Goal: Check status: Check status

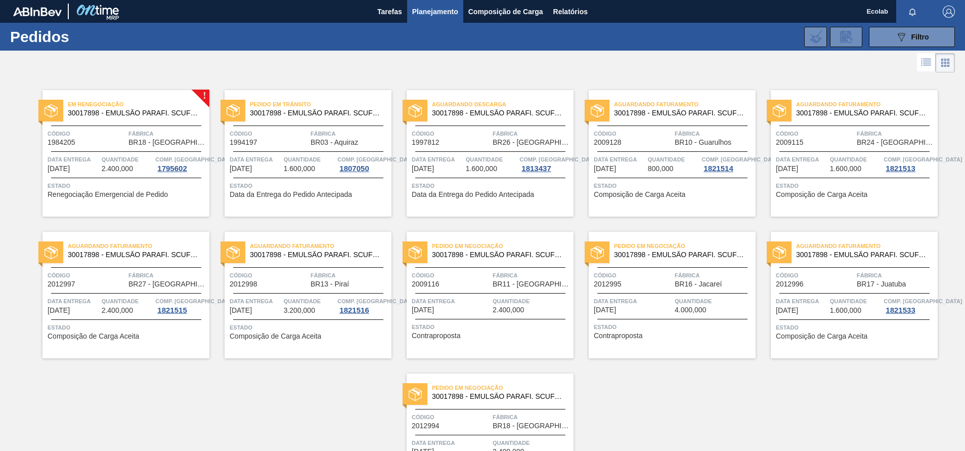
click at [870, 170] on div "Quantidade 1.600,000" at bounding box center [856, 163] width 52 height 18
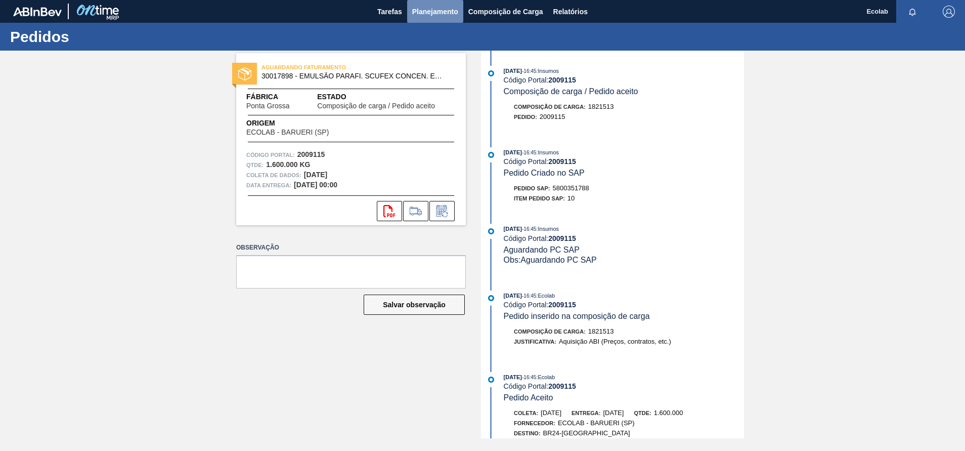
click at [423, 11] on span "Planejamento" at bounding box center [435, 12] width 46 height 12
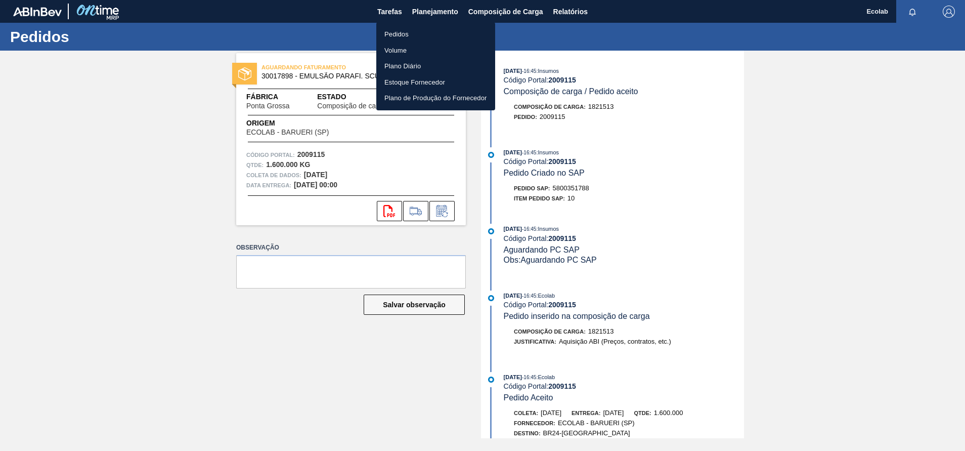
click at [401, 31] on li "Pedidos" at bounding box center [435, 34] width 119 height 16
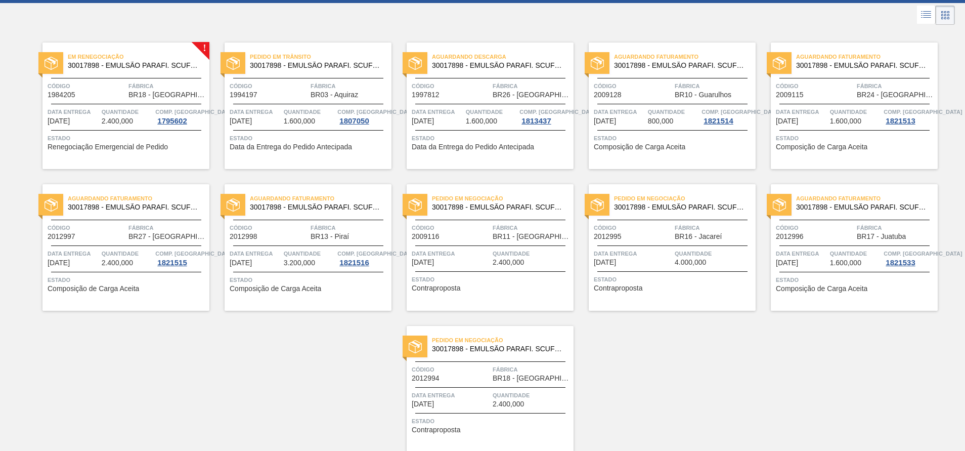
scroll to position [81, 0]
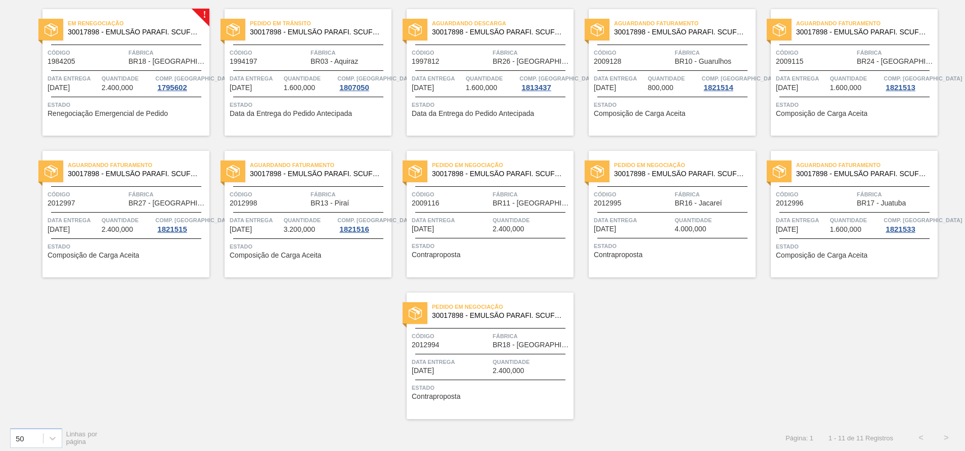
click at [647, 105] on span "Estado" at bounding box center [673, 105] width 159 height 10
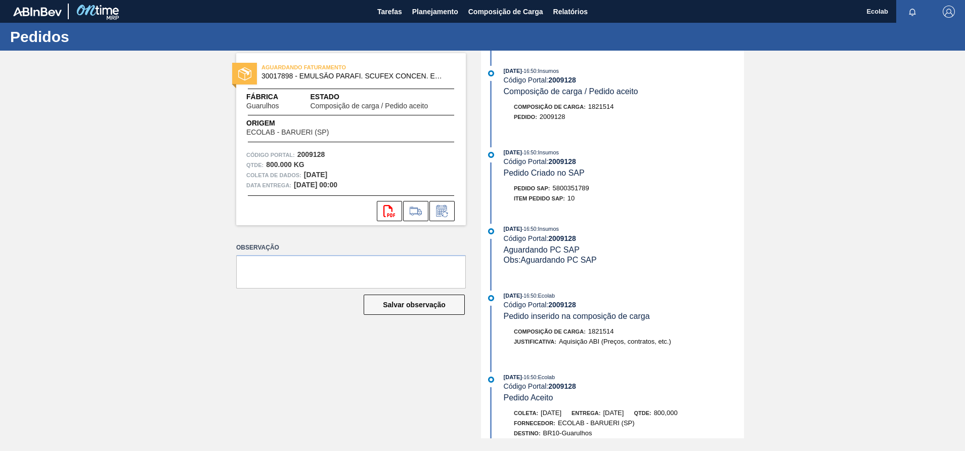
click at [311, 234] on div "AGUARDANDO FATURAMENTO 30017898 - EMULSÃO PARAFI. SCUFEX CONCEN. ECOLAB Fábrica…" at bounding box center [343, 244] width 245 height 387
drag, startPoint x: 555, startPoint y: 191, endPoint x: 592, endPoint y: 190, distance: 37.4
click at [592, 190] on div "Pedido SAP: 5800351789" at bounding box center [624, 188] width 240 height 10
copy span "5800351789"
drag, startPoint x: 540, startPoint y: 120, endPoint x: 568, endPoint y: 119, distance: 28.3
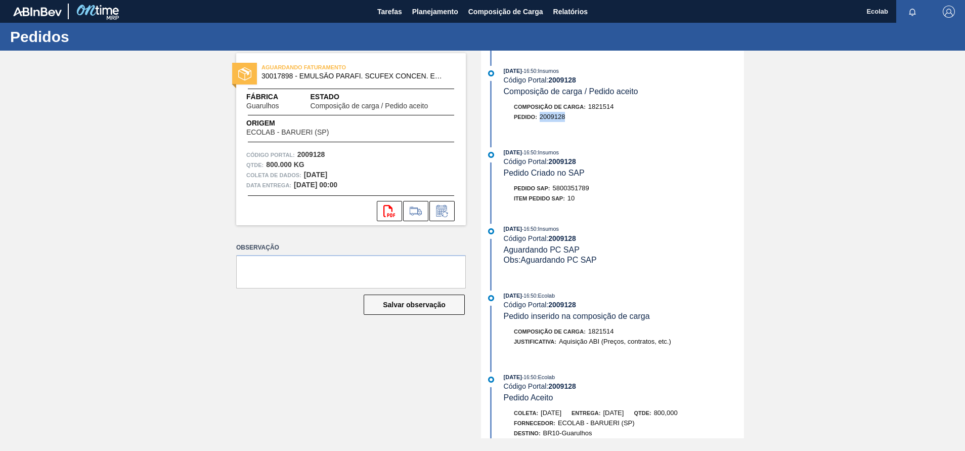
click at [568, 119] on div "Pedido : 2009128" at bounding box center [624, 117] width 240 height 10
copy span "2009128"
click at [424, 12] on span "Planejamento" at bounding box center [435, 12] width 46 height 12
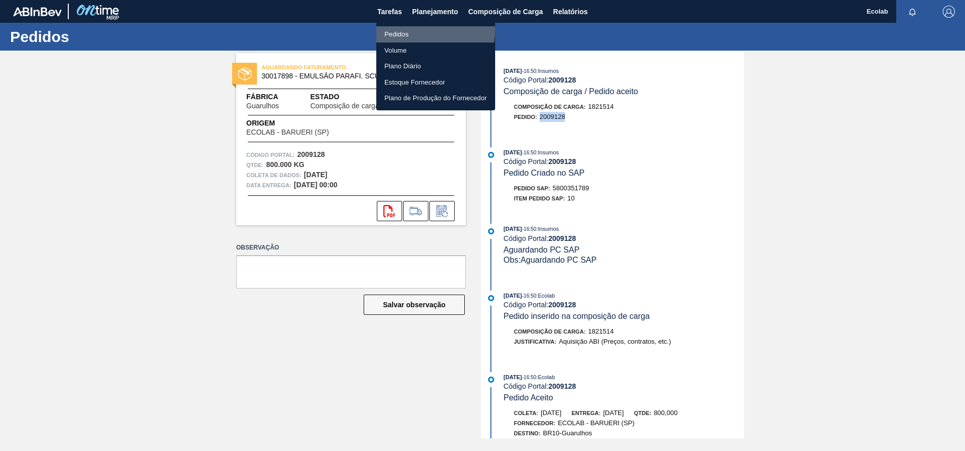
click at [387, 28] on li "Pedidos" at bounding box center [435, 34] width 119 height 16
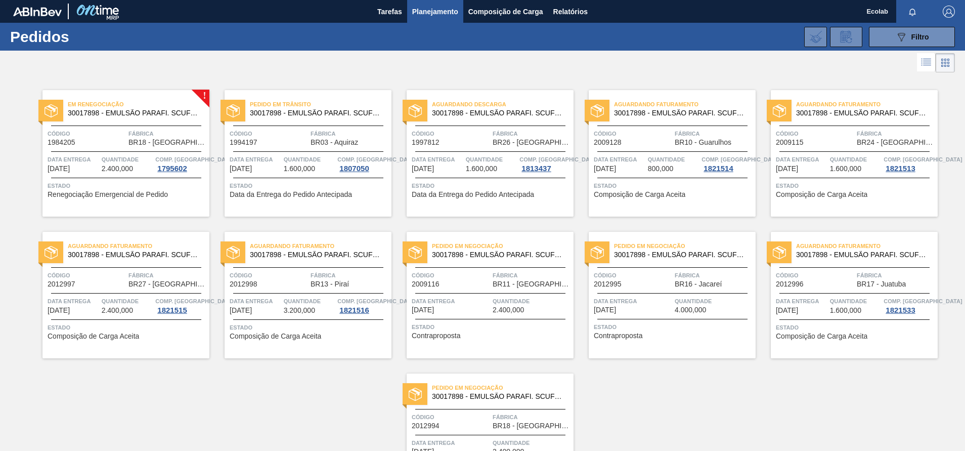
click at [92, 327] on span "Estado" at bounding box center [127, 327] width 159 height 10
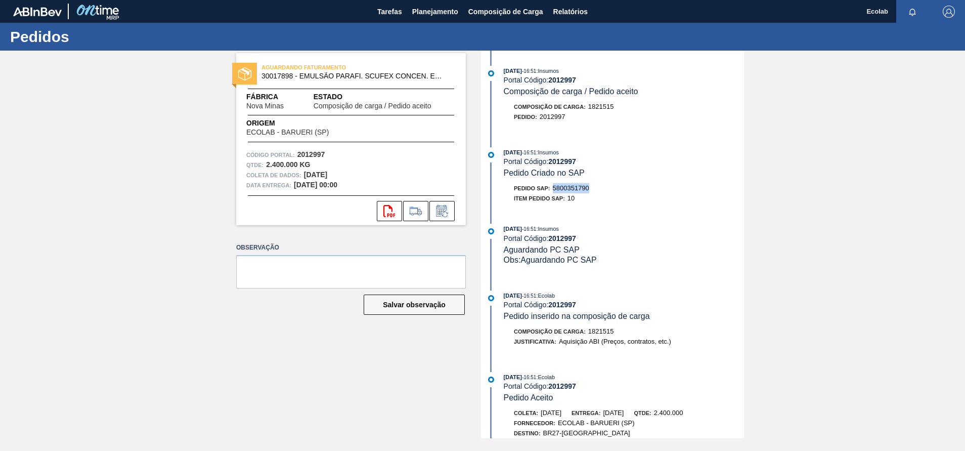
drag, startPoint x: 554, startPoint y: 189, endPoint x: 592, endPoint y: 188, distance: 37.9
click at [592, 188] on div "Pedido SAP: 5800351790" at bounding box center [624, 188] width 240 height 10
copy span "5800351790"
click at [627, 192] on div "Pedido SAP: 5800351790" at bounding box center [624, 188] width 240 height 10
drag, startPoint x: 541, startPoint y: 118, endPoint x: 569, endPoint y: 117, distance: 28.8
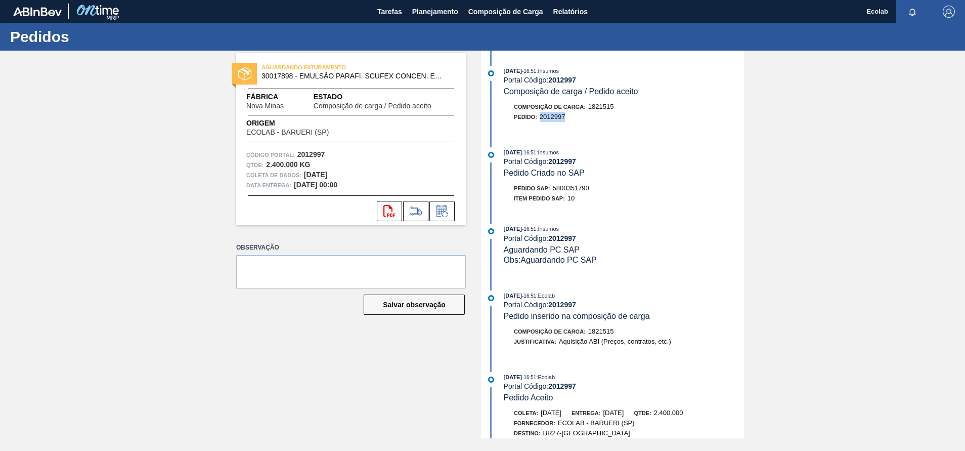
click at [569, 117] on div "Pedido : 2012997" at bounding box center [624, 117] width 240 height 10
copy span "2012997"
click at [420, 9] on span "Planejamento" at bounding box center [435, 12] width 46 height 12
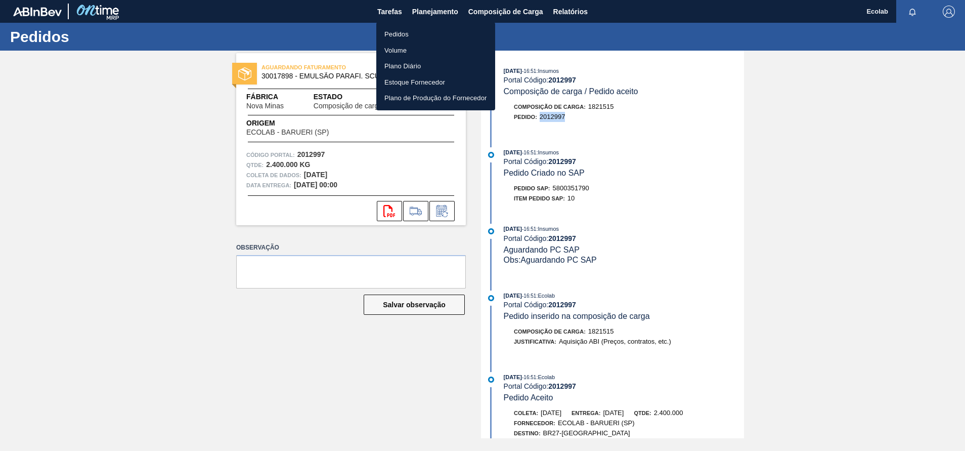
click at [404, 33] on li "Pedidos" at bounding box center [435, 34] width 119 height 16
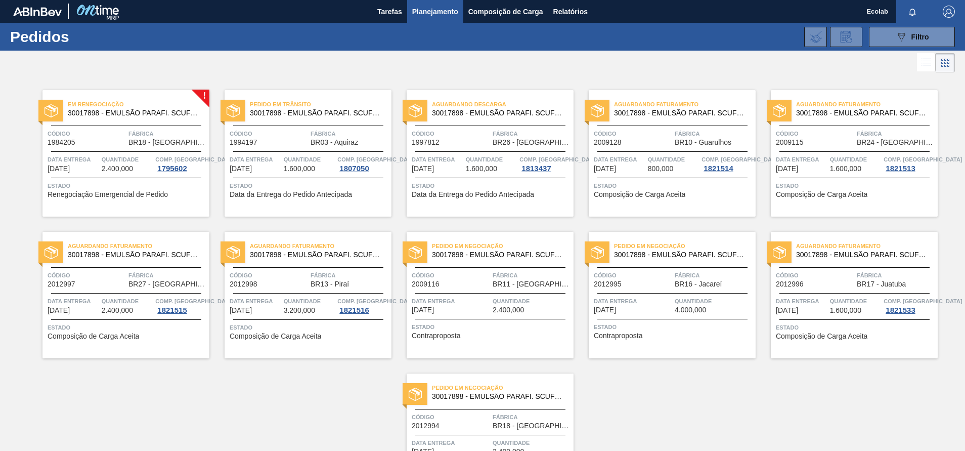
click at [298, 316] on div "Aguardando Faturamento 30017898 - EMULSÃO PARAFI. SCUFEX CONCEN. ECOLAB Código …" at bounding box center [307, 295] width 167 height 126
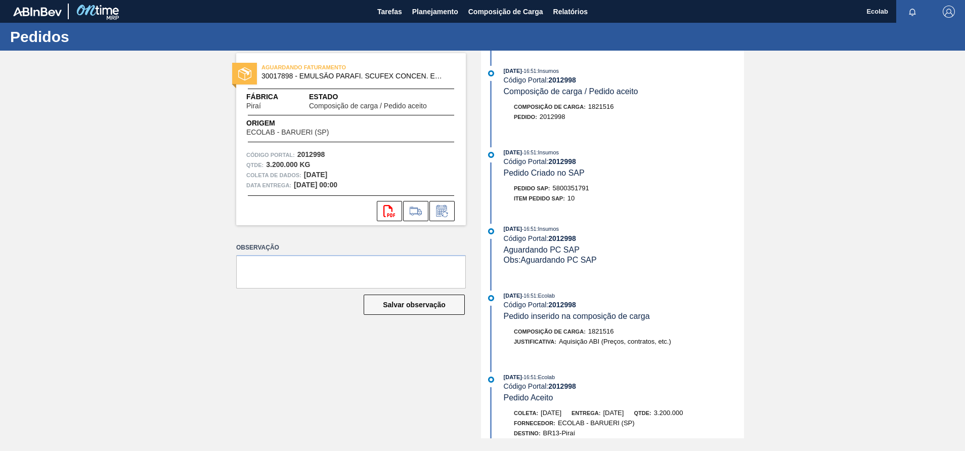
click at [641, 198] on div "Item pedido SAP: 10" at bounding box center [624, 198] width 240 height 10
drag, startPoint x: 553, startPoint y: 189, endPoint x: 591, endPoint y: 188, distance: 37.9
click at [591, 188] on div "Pedido SAP: 5800351791" at bounding box center [624, 188] width 240 height 10
copy span "5800351791"
drag, startPoint x: 541, startPoint y: 119, endPoint x: 568, endPoint y: 121, distance: 27.9
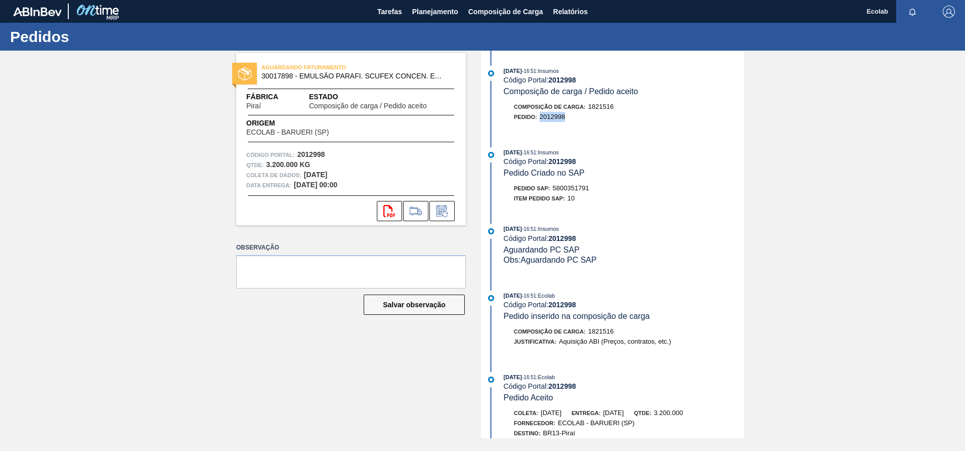
click at [568, 121] on div "Pedido : 2012998" at bounding box center [624, 117] width 240 height 10
copy span "2012998"
click at [430, 11] on span "Planejamento" at bounding box center [435, 12] width 46 height 12
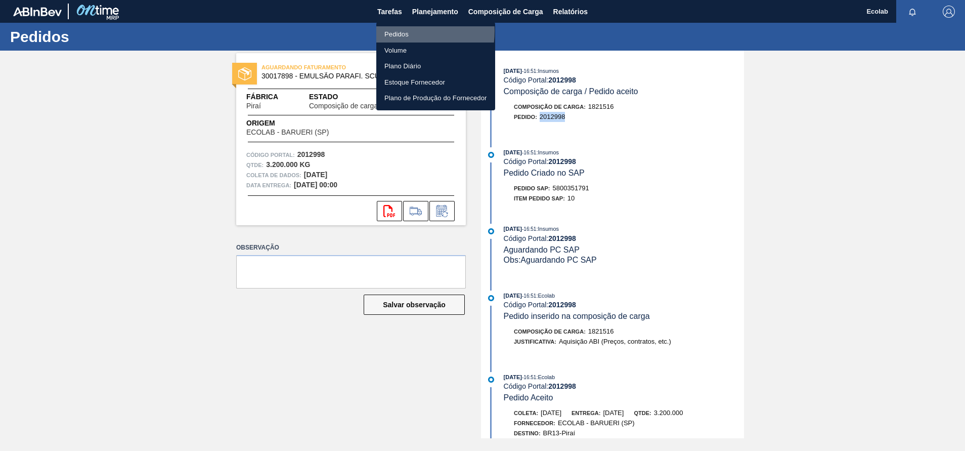
click at [394, 30] on li "Pedidos" at bounding box center [435, 34] width 119 height 16
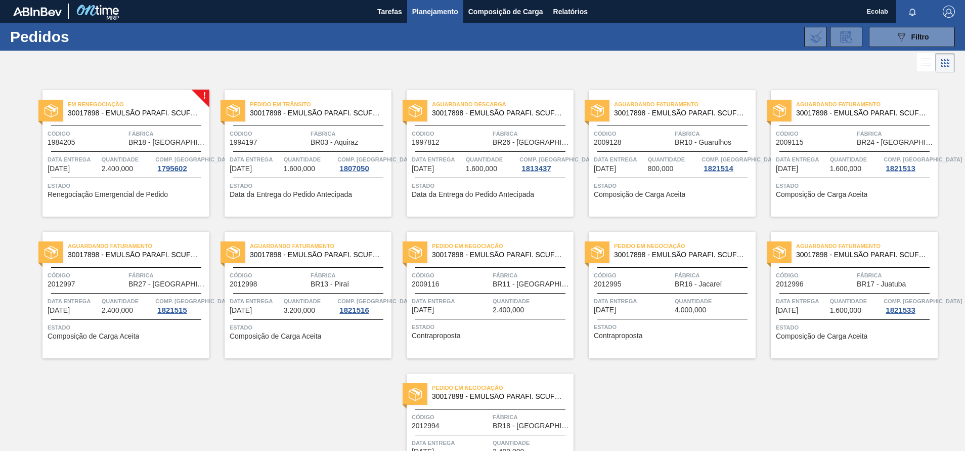
click at [813, 326] on span "Estado" at bounding box center [855, 327] width 159 height 10
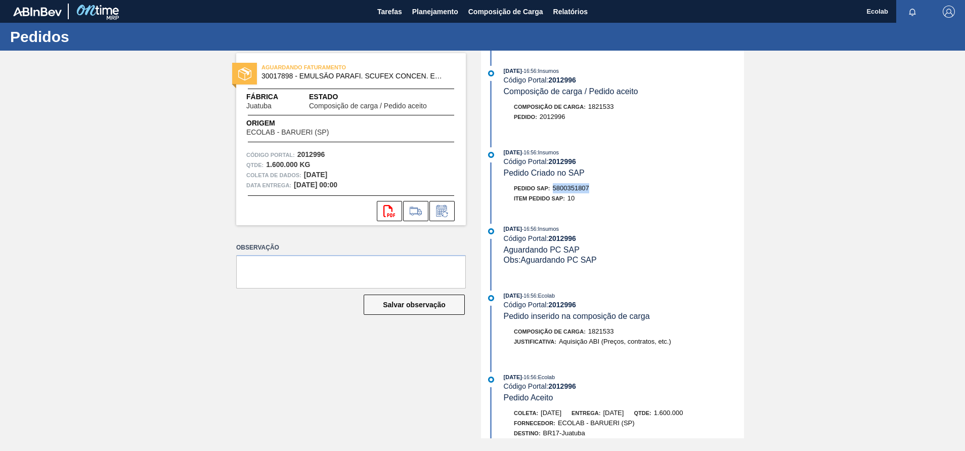
drag, startPoint x: 555, startPoint y: 189, endPoint x: 591, endPoint y: 191, distance: 36.0
click at [591, 191] on div "Pedido SAP: 5800351807" at bounding box center [624, 188] width 240 height 10
copy span "5800351807"
click at [664, 226] on div "[DATE] 16:56 : Insumos" at bounding box center [624, 228] width 240 height 10
drag, startPoint x: 541, startPoint y: 119, endPoint x: 571, endPoint y: 118, distance: 29.8
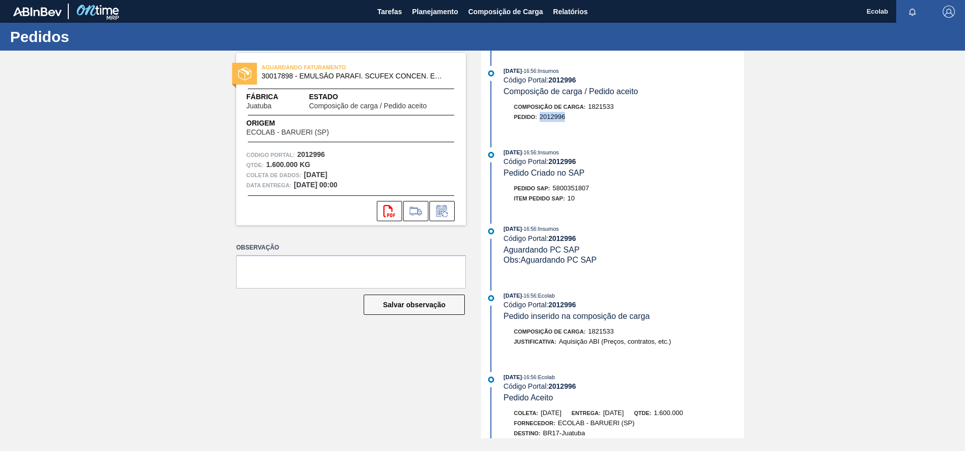
click at [571, 118] on div "Pedido : 2012996" at bounding box center [624, 117] width 240 height 10
copy span "2012996"
click at [432, 12] on span "Planejamento" at bounding box center [435, 12] width 46 height 12
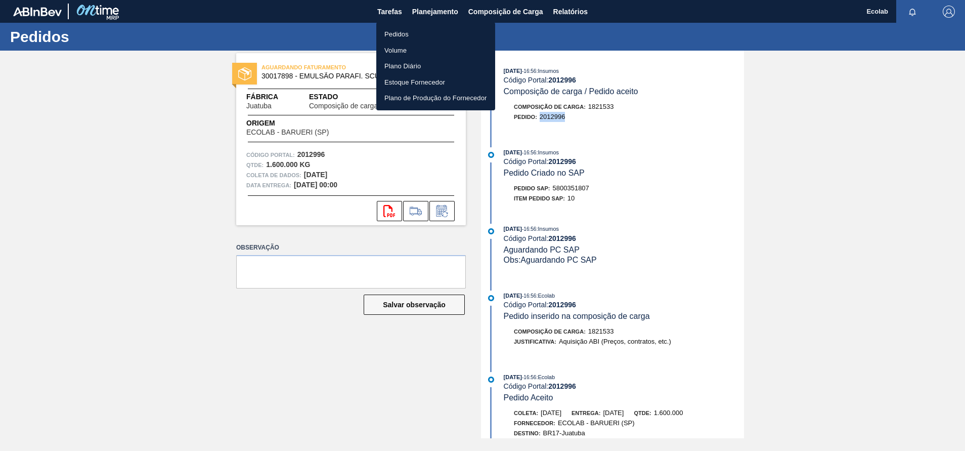
click at [395, 30] on li "Pedidos" at bounding box center [435, 34] width 119 height 16
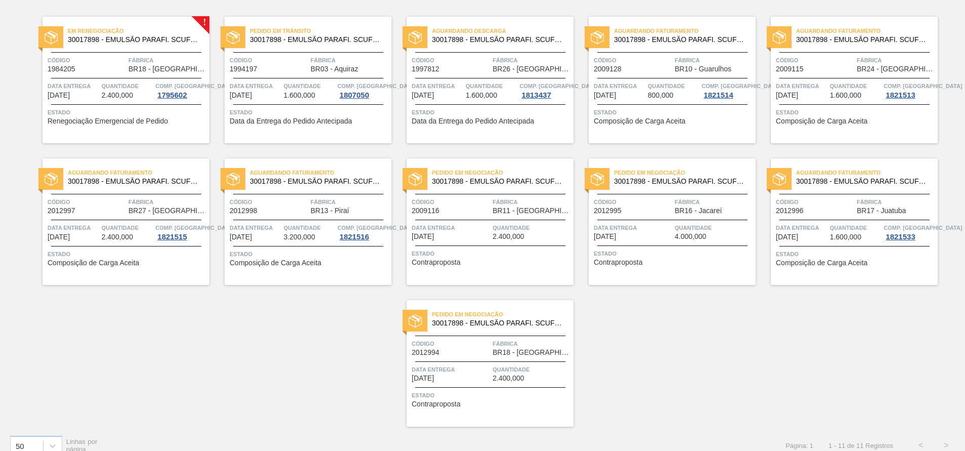
scroll to position [86, 0]
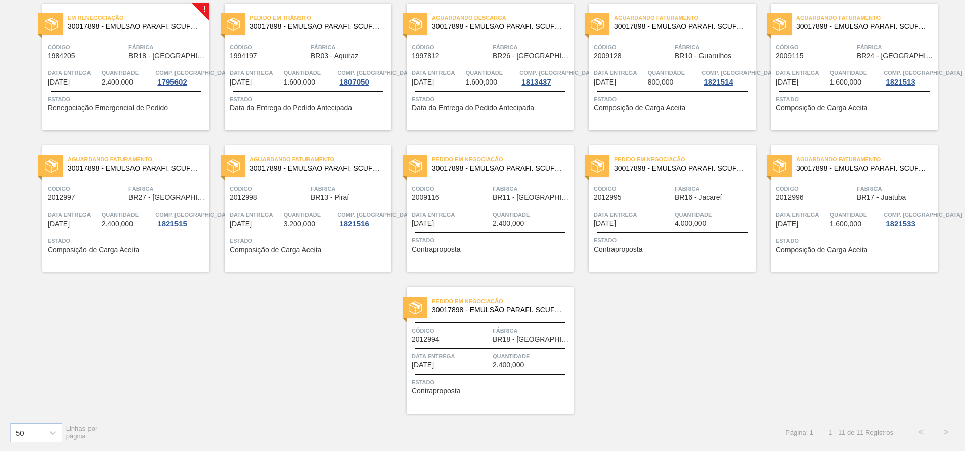
click at [496, 239] on span "Estado" at bounding box center [491, 240] width 159 height 10
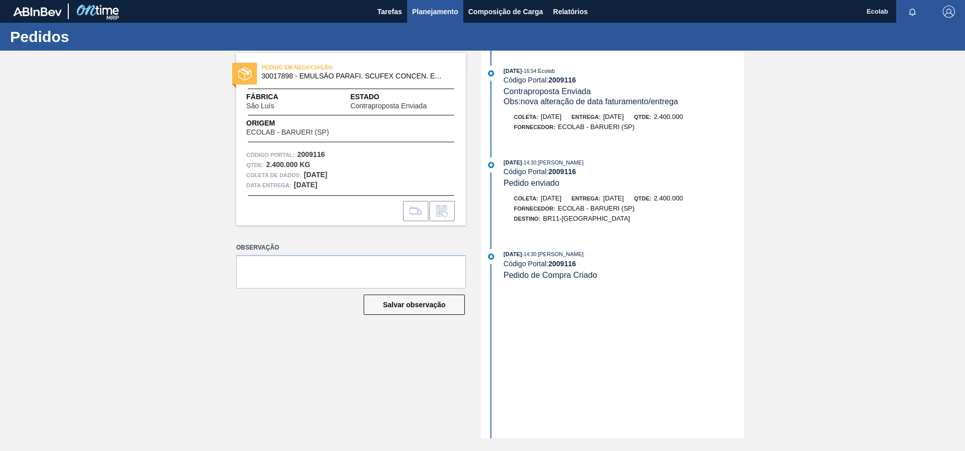
click at [427, 6] on span "Planejamento" at bounding box center [435, 12] width 46 height 12
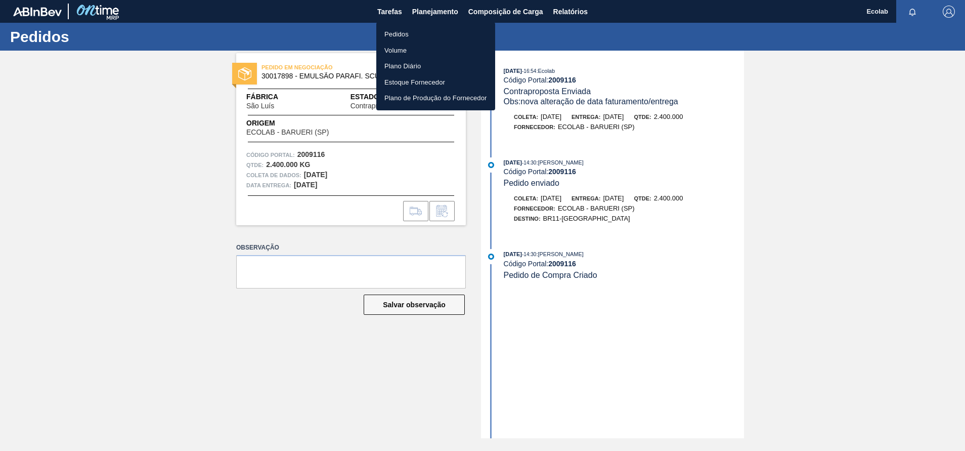
click at [396, 27] on li "Pedidos" at bounding box center [435, 34] width 119 height 16
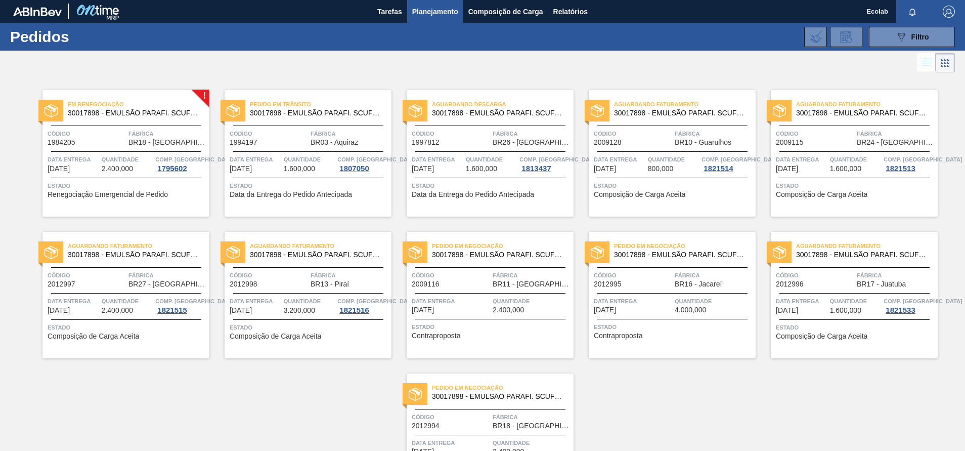
click at [639, 308] on div "Data entrega [DATE]" at bounding box center [633, 305] width 78 height 18
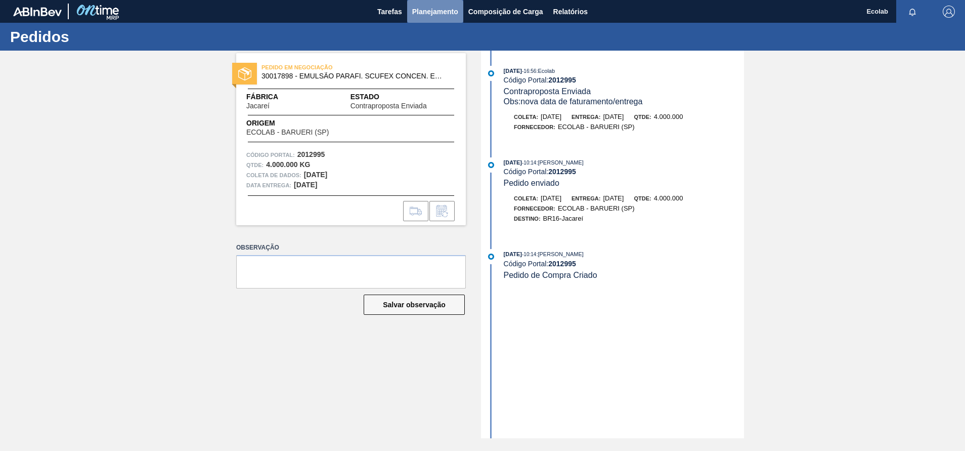
click at [443, 10] on span "Planejamento" at bounding box center [435, 12] width 46 height 12
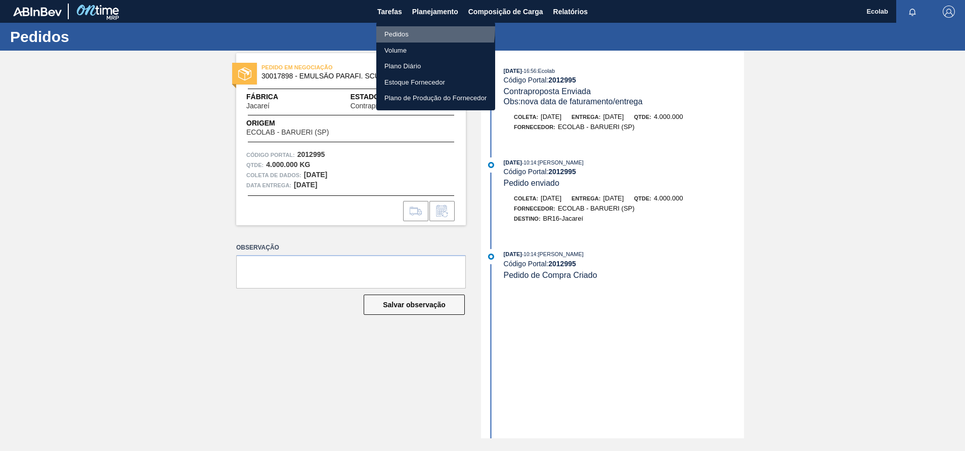
click at [400, 28] on li "Pedidos" at bounding box center [435, 34] width 119 height 16
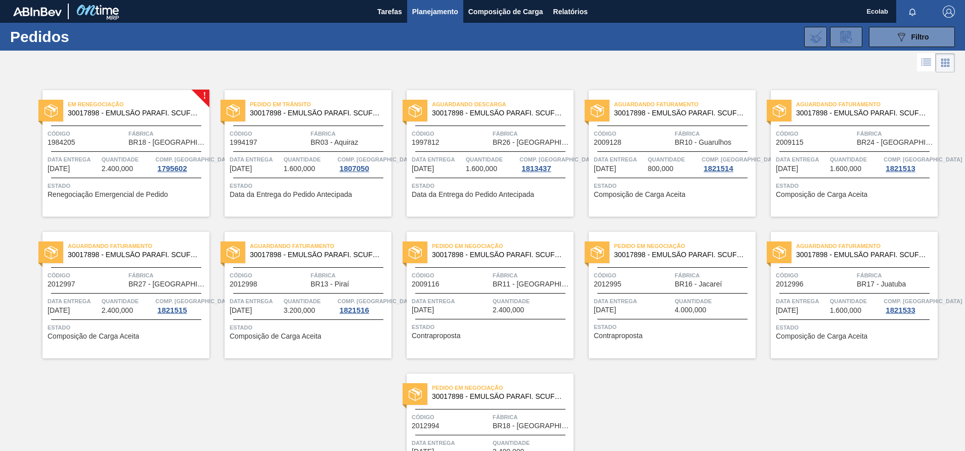
click at [493, 413] on span "Fábrica" at bounding box center [531, 417] width 78 height 10
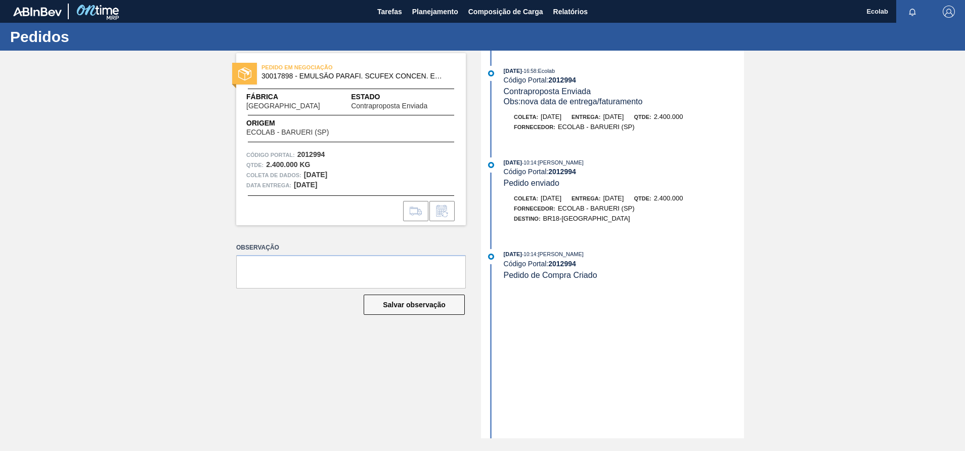
click at [446, 353] on div "PEDIDO EM NEGOCIAÇÃO 30017898 - EMULSÃO PARAFI. SCUFEX CONCEN. ECOLAB Fábrica […" at bounding box center [343, 244] width 245 height 387
click at [420, 12] on span "Planejamento" at bounding box center [435, 12] width 46 height 12
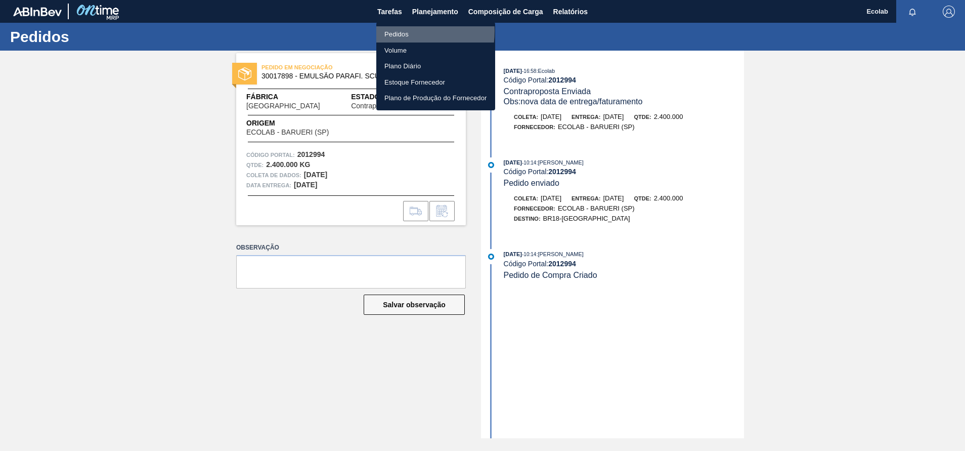
click at [392, 31] on li "Pedidos" at bounding box center [435, 34] width 119 height 16
